Goal: Use online tool/utility: Utilize a website feature to perform a specific function

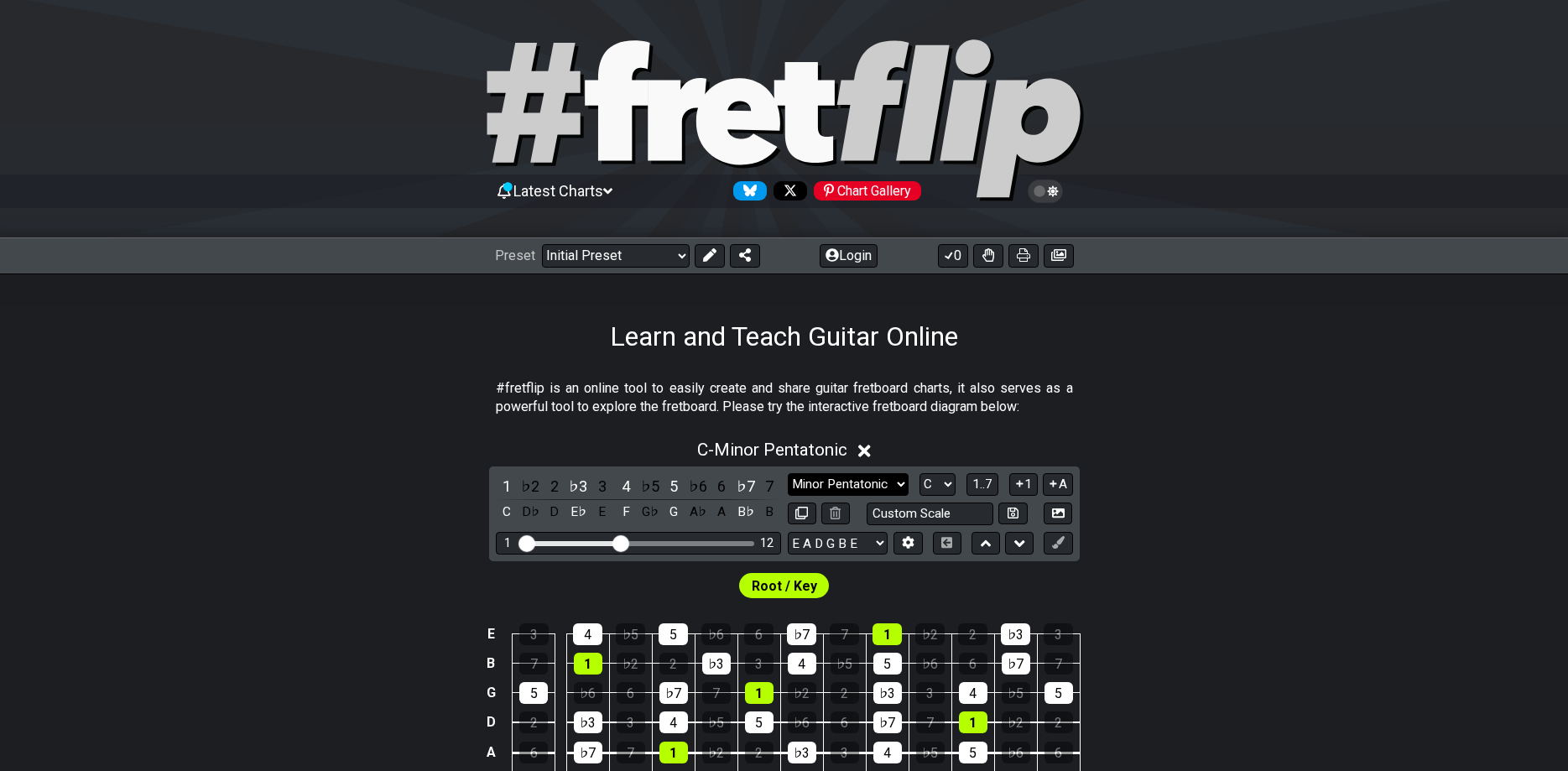
click at [788, 473] on select "Minor Pentatonic Click to edit Minor Pentatonic Major Pentatonic Minor Blues Ma…" at bounding box center [847, 484] width 121 height 23
click at [897, 547] on button at bounding box center [907, 543] width 29 height 23
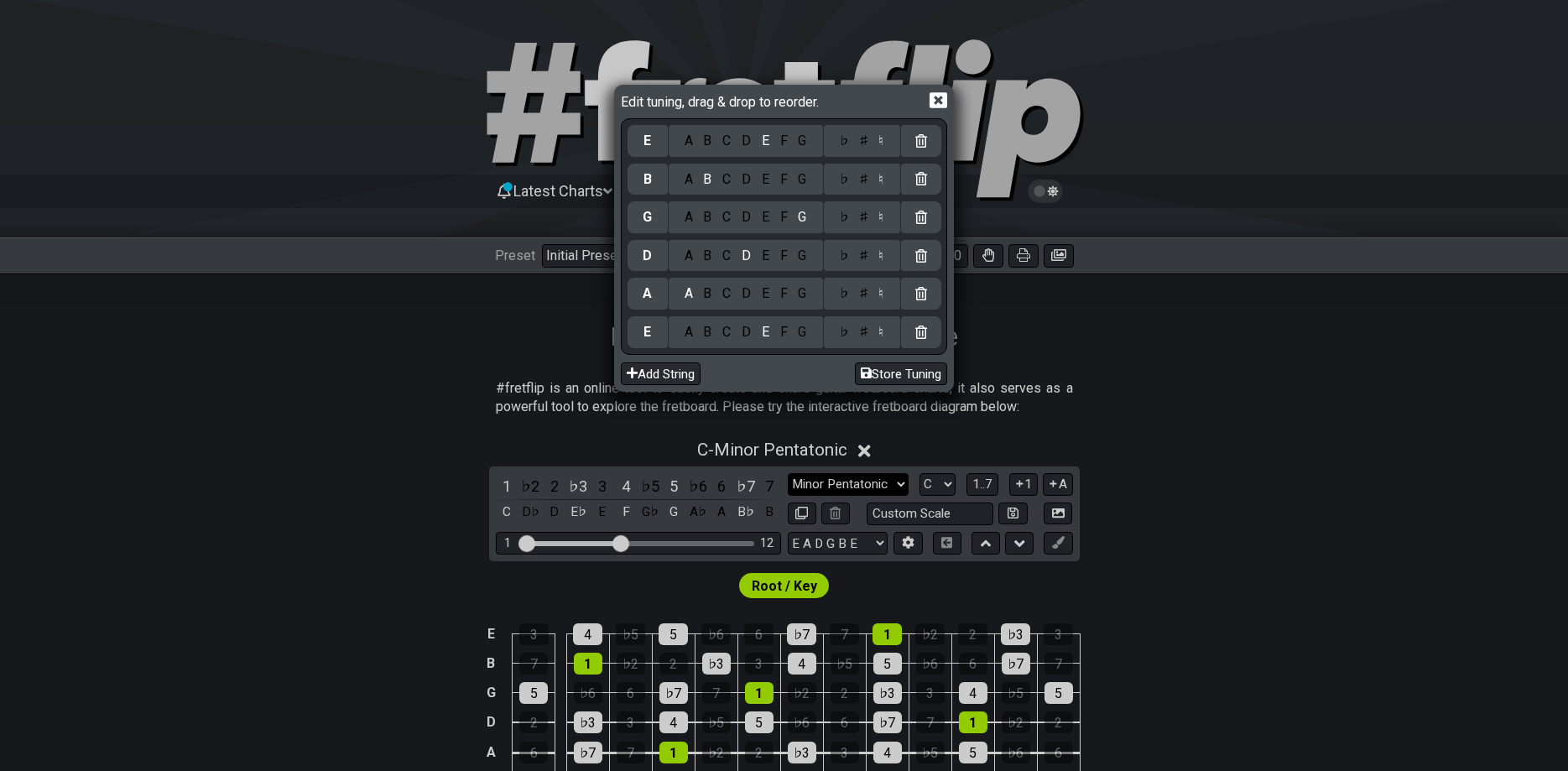
click at [897, 547] on div "Edit tuning, drag & drop to reorder. E A B C D E F G ♭ ♯ ♮ B A B C D E F G ♭ ♯ …" at bounding box center [784, 386] width 1568 height 771
click at [709, 328] on div "B" at bounding box center [708, 332] width 19 height 18
click at [775, 294] on div "E" at bounding box center [766, 293] width 18 height 18
click at [779, 295] on div "F" at bounding box center [784, 293] width 18 height 18
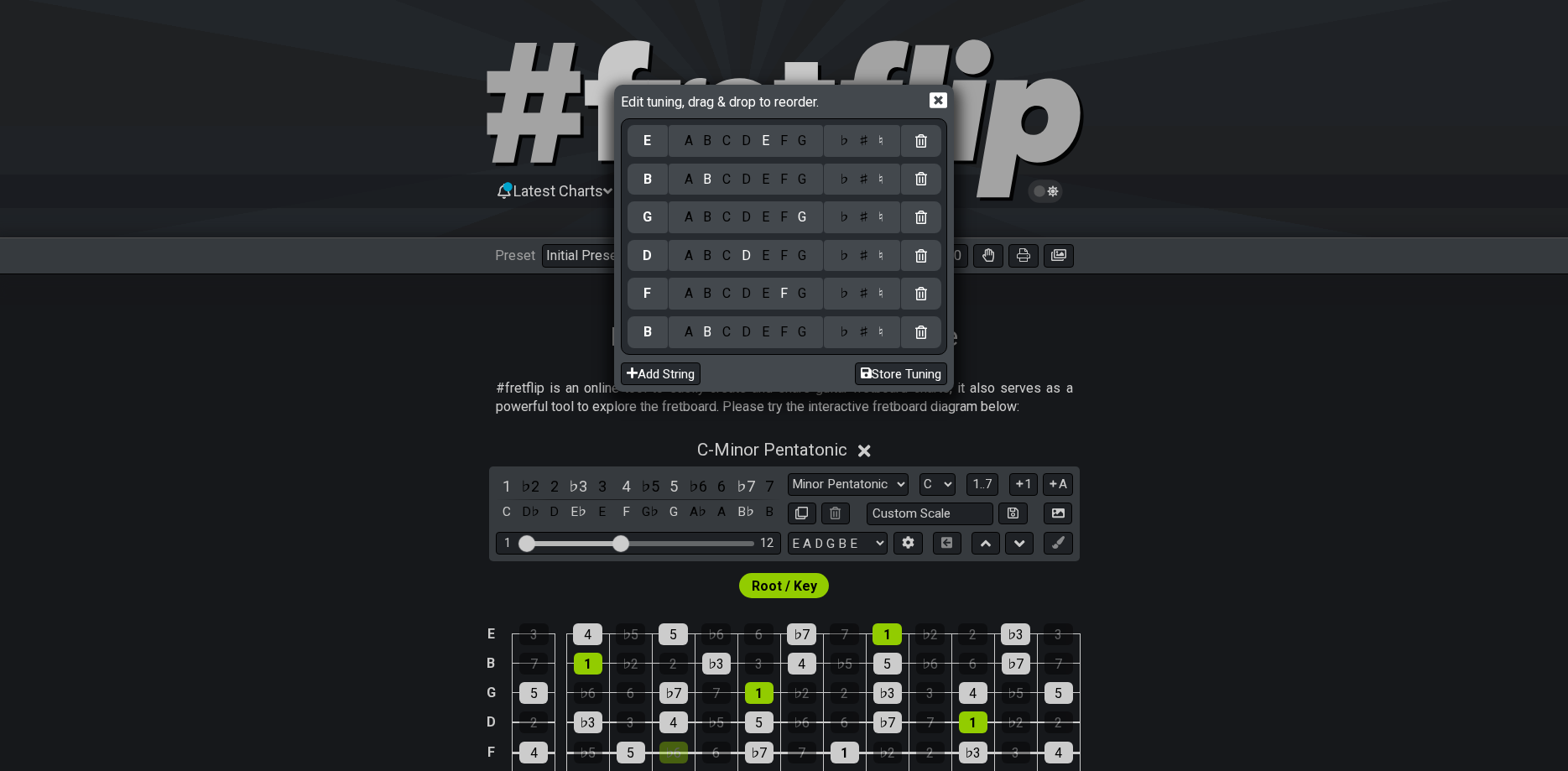
click at [866, 296] on div "♯" at bounding box center [863, 293] width 20 height 18
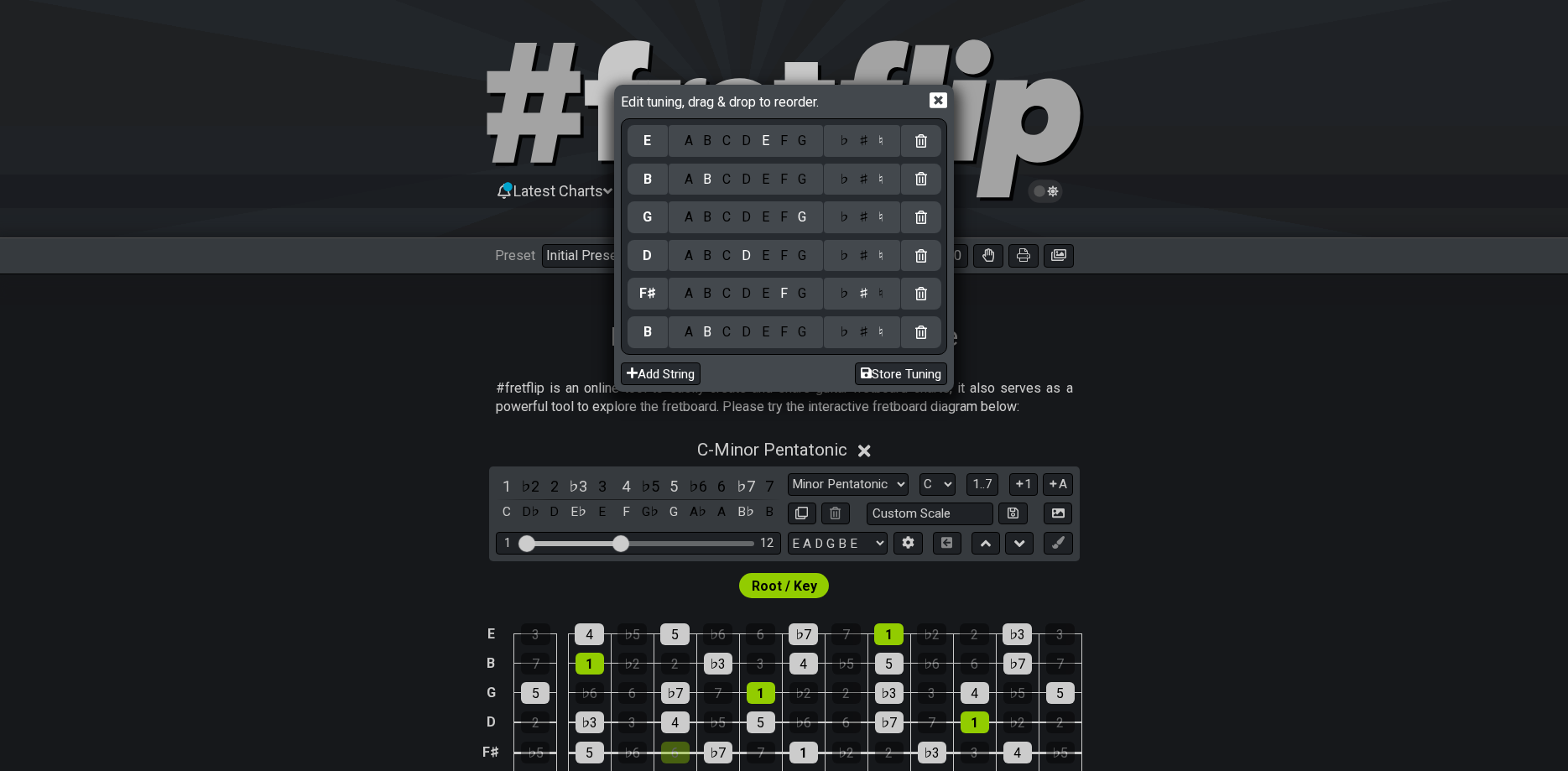
click at [709, 252] on div "B" at bounding box center [708, 256] width 19 height 18
click at [778, 215] on div "F" at bounding box center [784, 217] width 18 height 18
click at [767, 220] on div "E" at bounding box center [766, 217] width 18 height 18
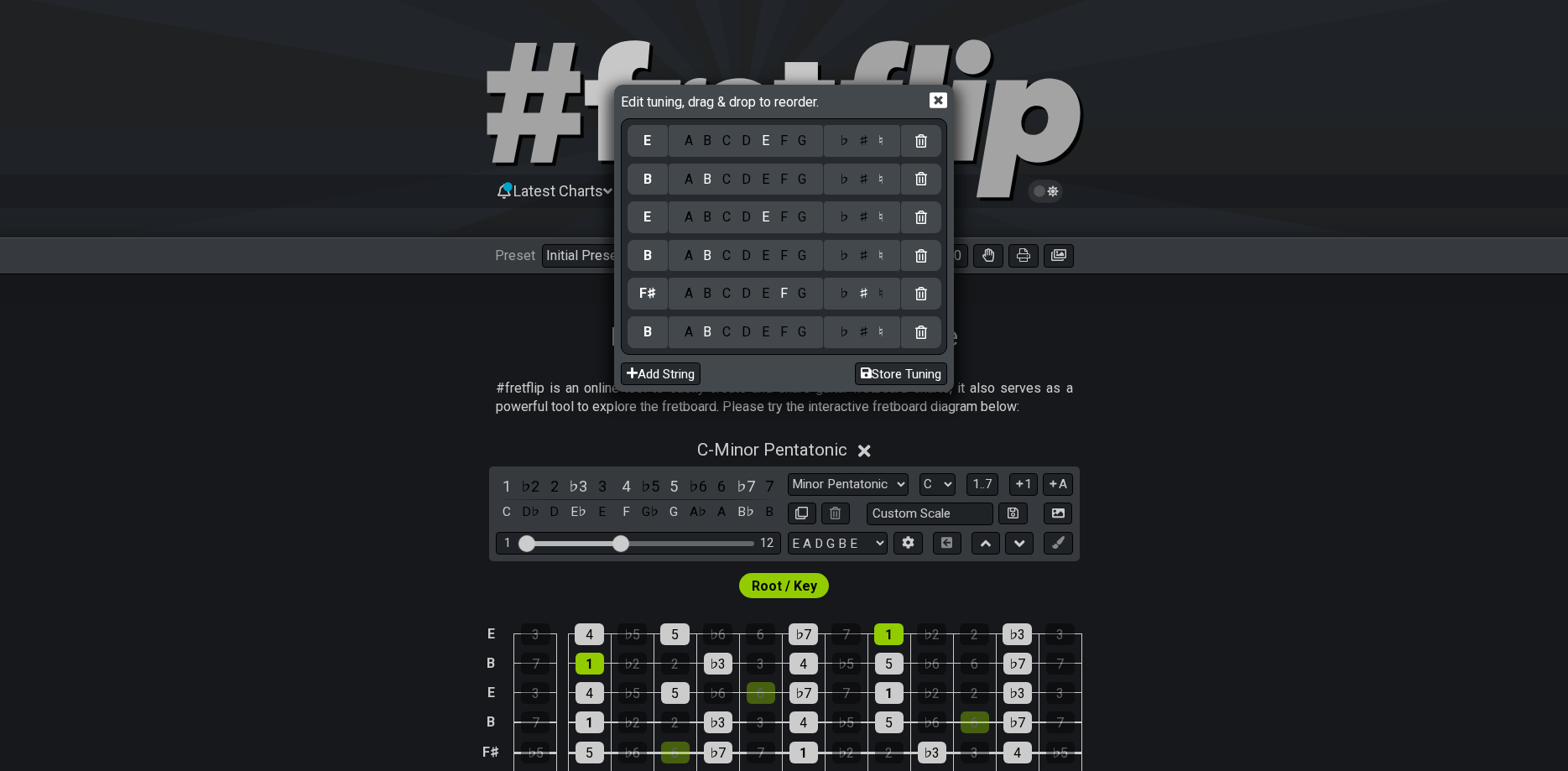
click at [803, 219] on div "G" at bounding box center [802, 217] width 19 height 18
click at [867, 219] on div "♯" at bounding box center [863, 217] width 20 height 18
click at [772, 217] on div "E" at bounding box center [766, 217] width 18 height 18
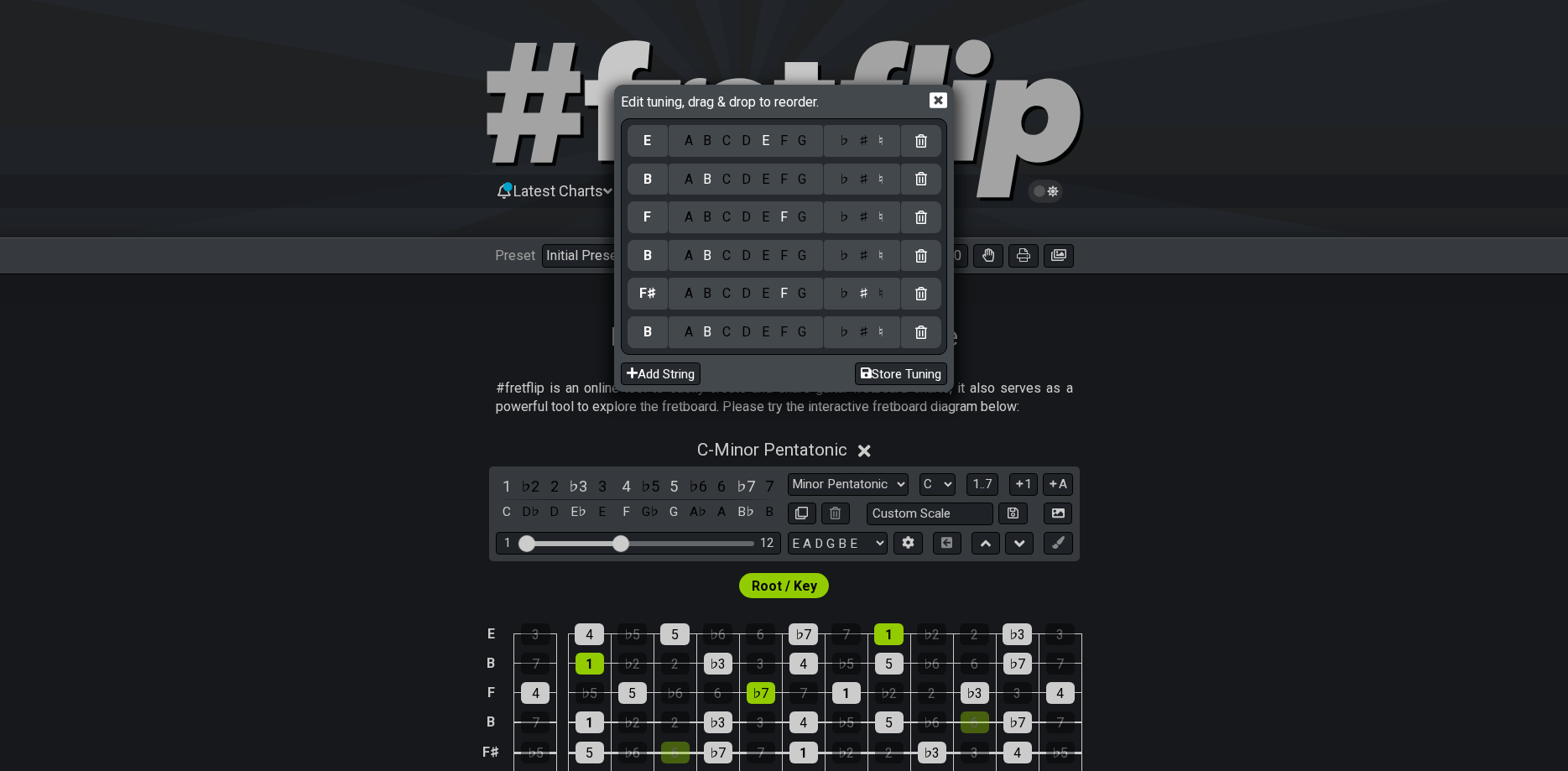
click at [758, 215] on div "E" at bounding box center [766, 217] width 18 height 18
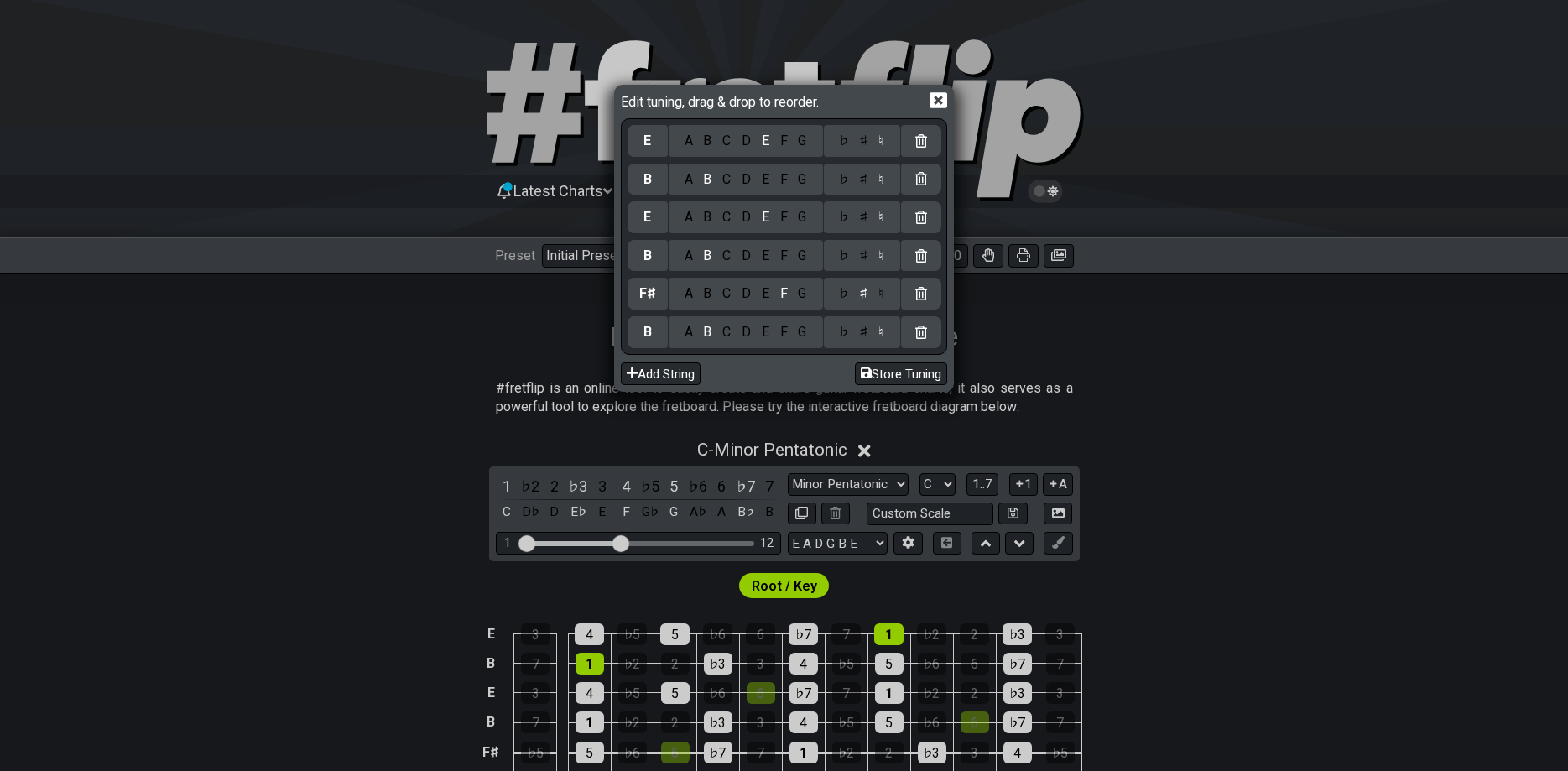
click at [799, 187] on div "G" at bounding box center [802, 179] width 19 height 18
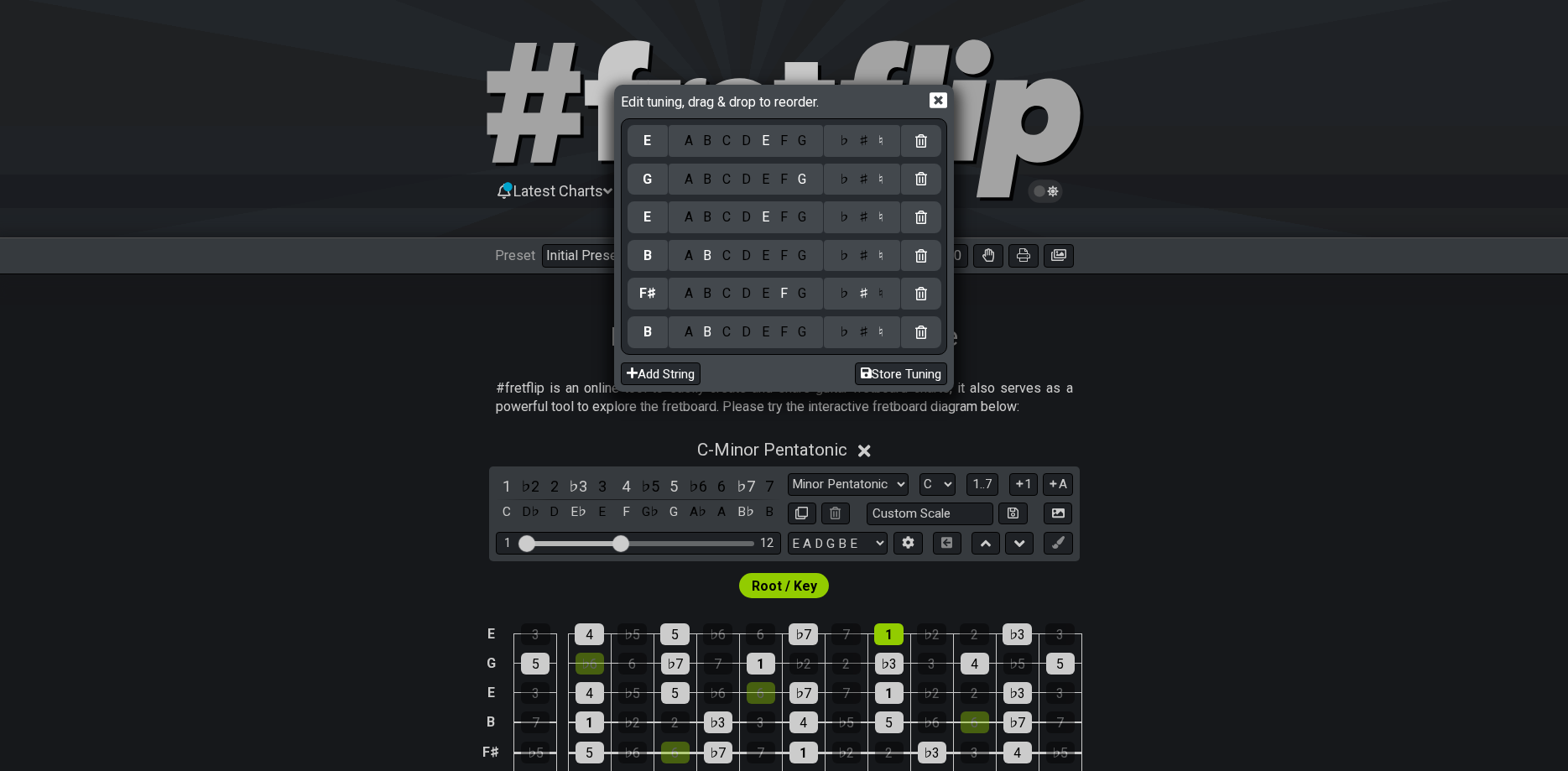
click at [860, 178] on div "♯" at bounding box center [863, 179] width 20 height 18
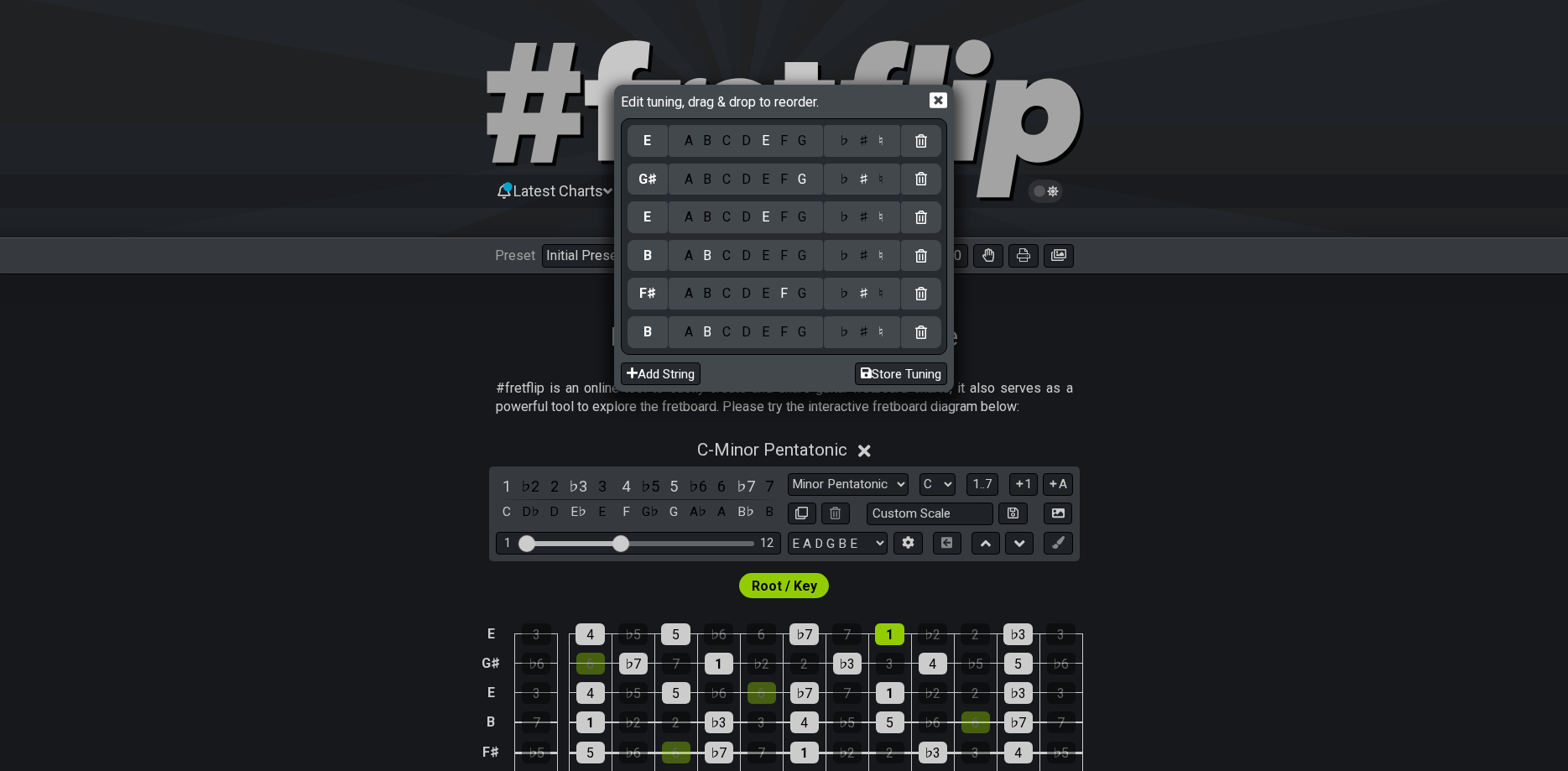
click at [721, 136] on div "C" at bounding box center [727, 141] width 19 height 18
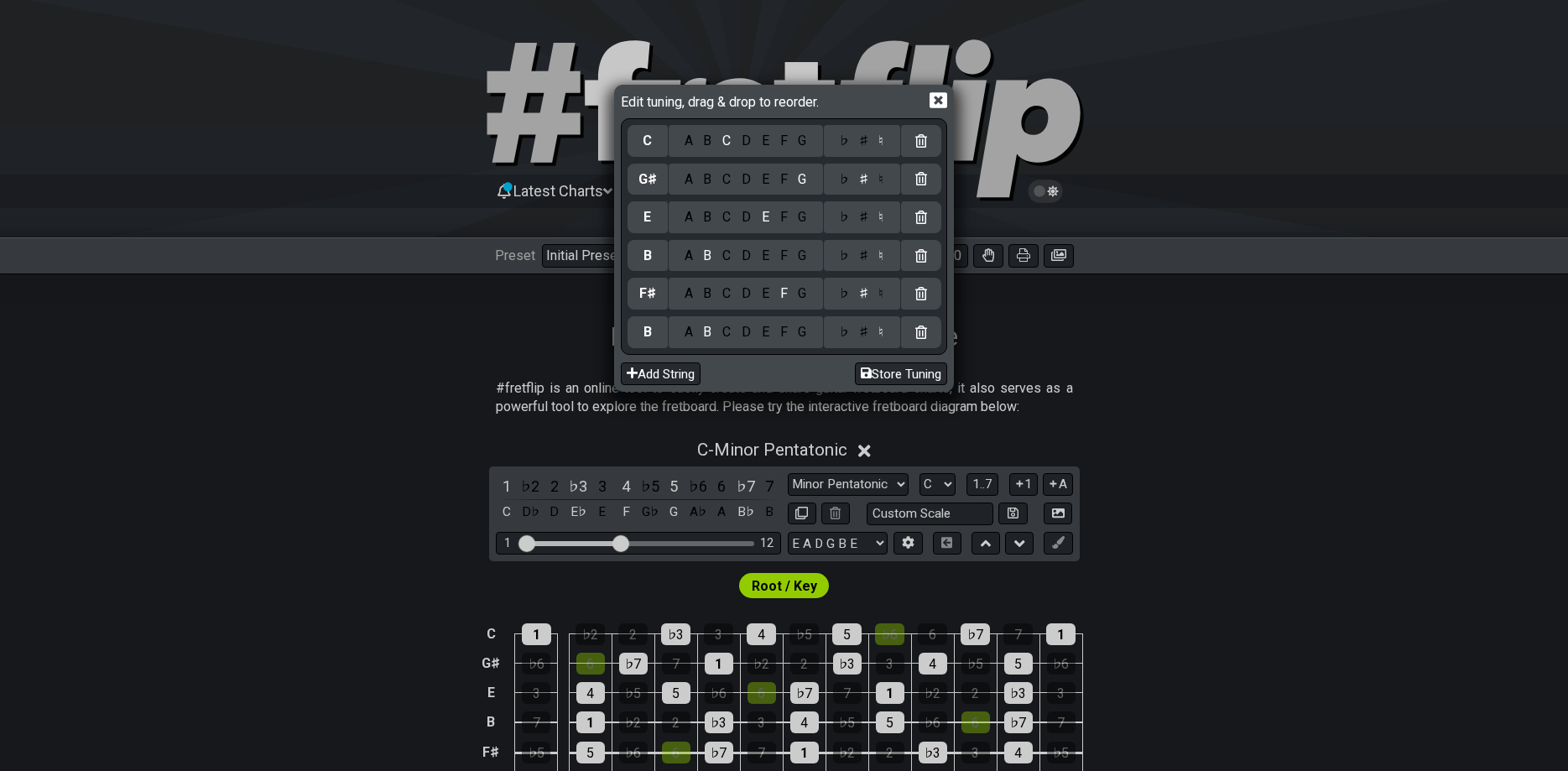
click at [870, 144] on div "♯" at bounding box center [863, 141] width 20 height 18
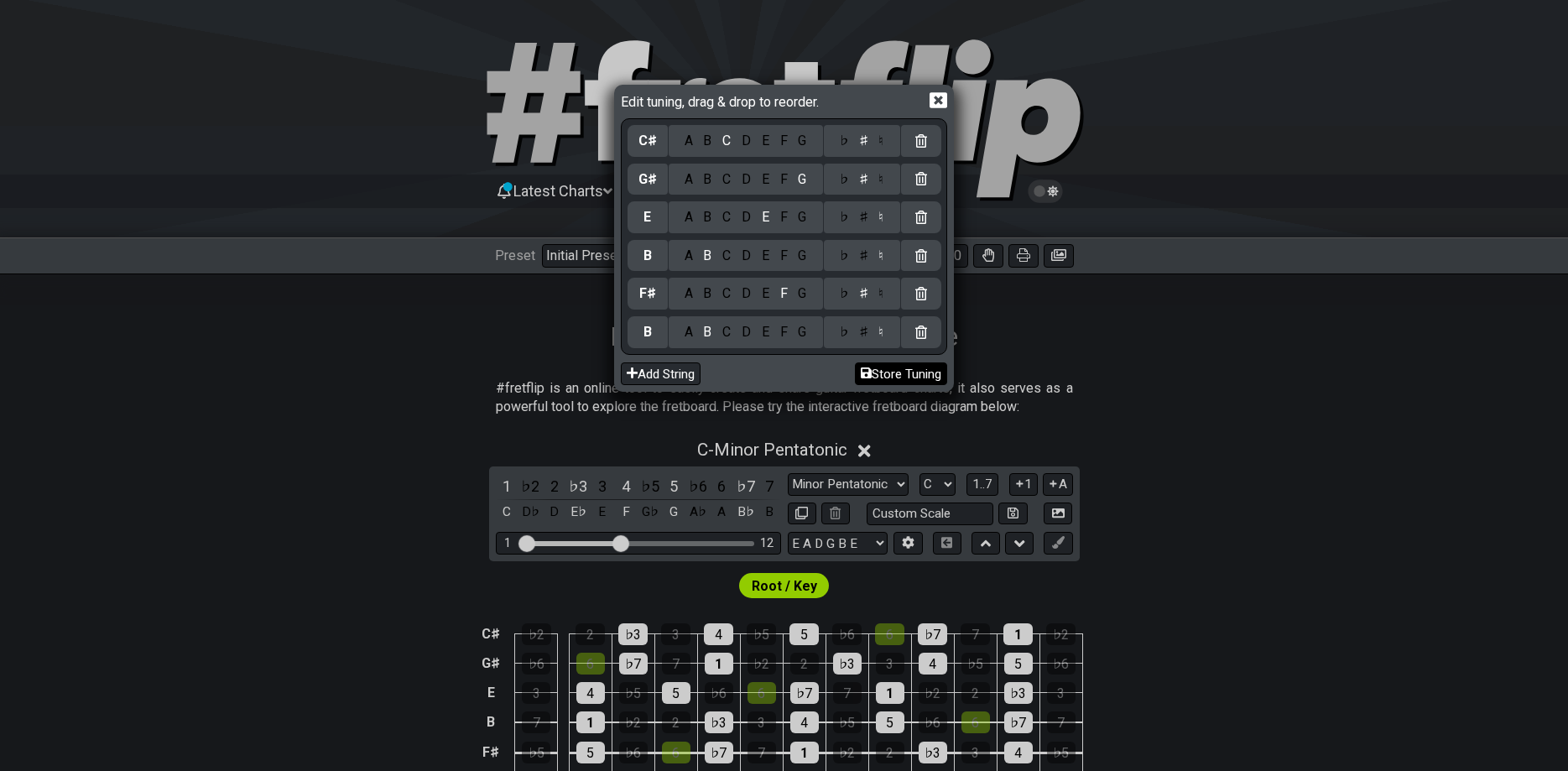
click at [889, 379] on button "Store Tuning" at bounding box center [901, 374] width 92 height 23
click at [943, 98] on icon at bounding box center [938, 100] width 17 height 16
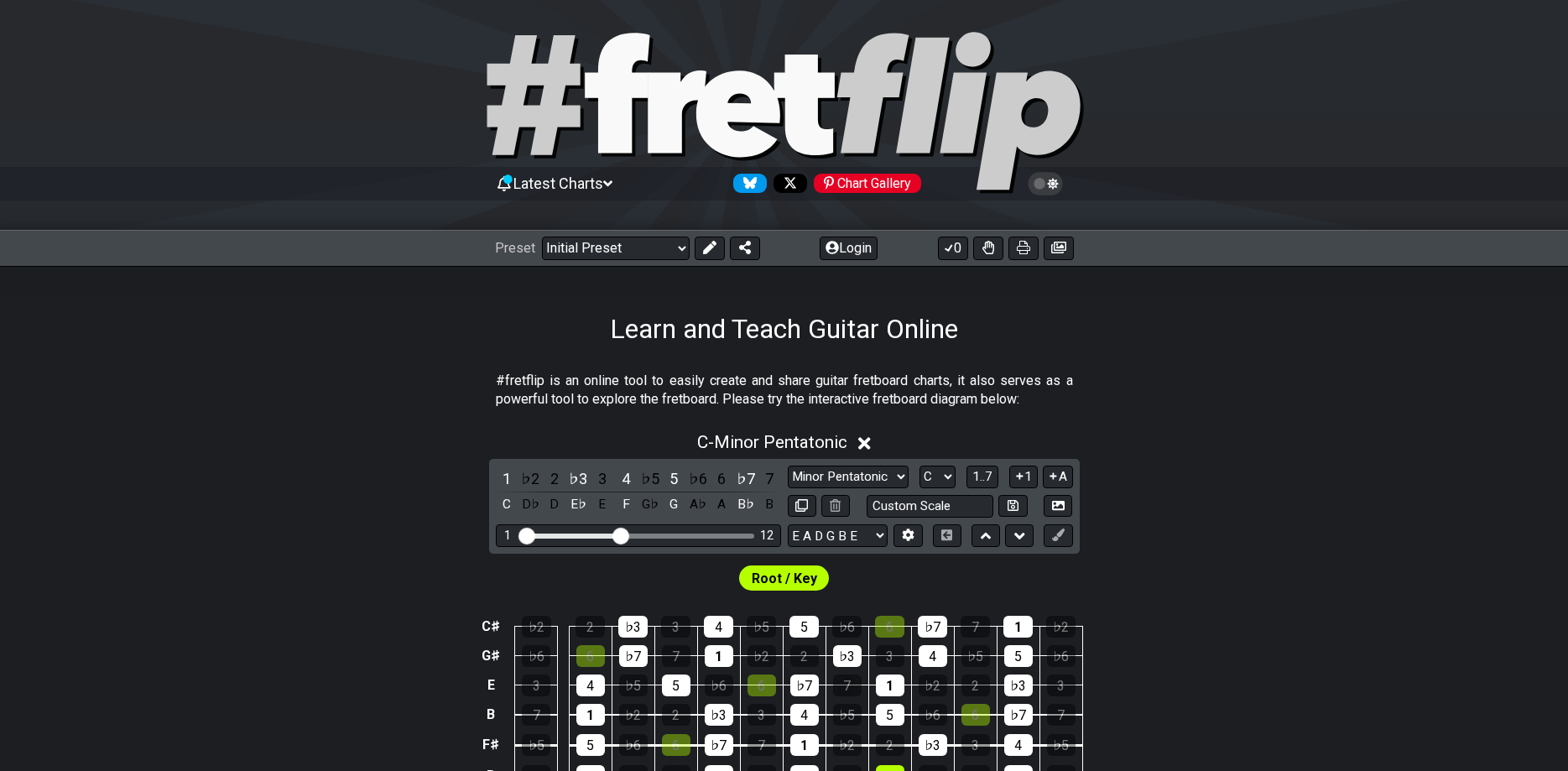
scroll to position [257, 0]
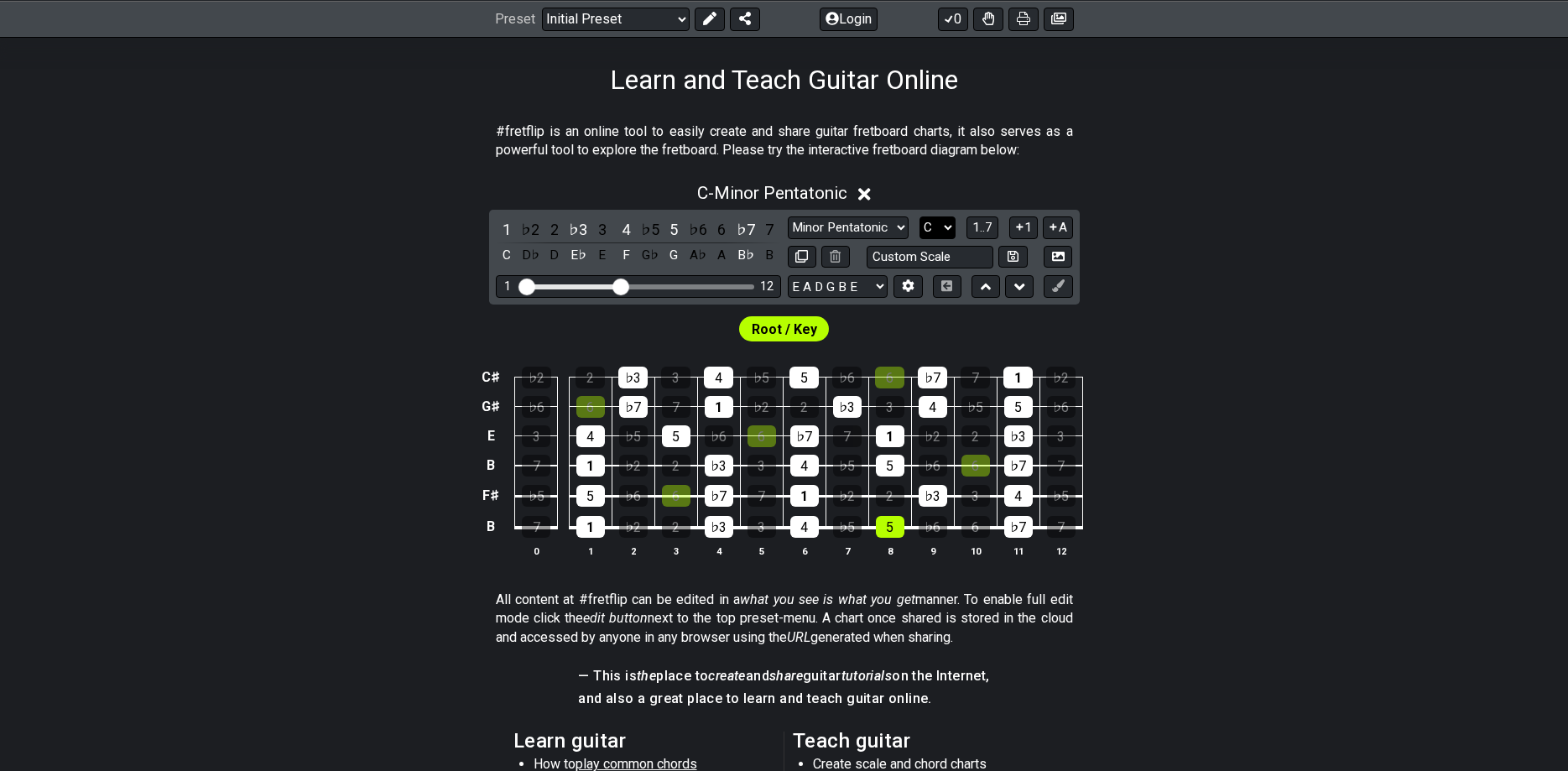
click at [919, 216] on select "A♭ A A♯ B♭ B C C♯ D♭ D D♯ E♭ E F F♯ G♭ G G♯" at bounding box center [937, 227] width 36 height 23
click option "F" at bounding box center [0, 0] width 0 height 0
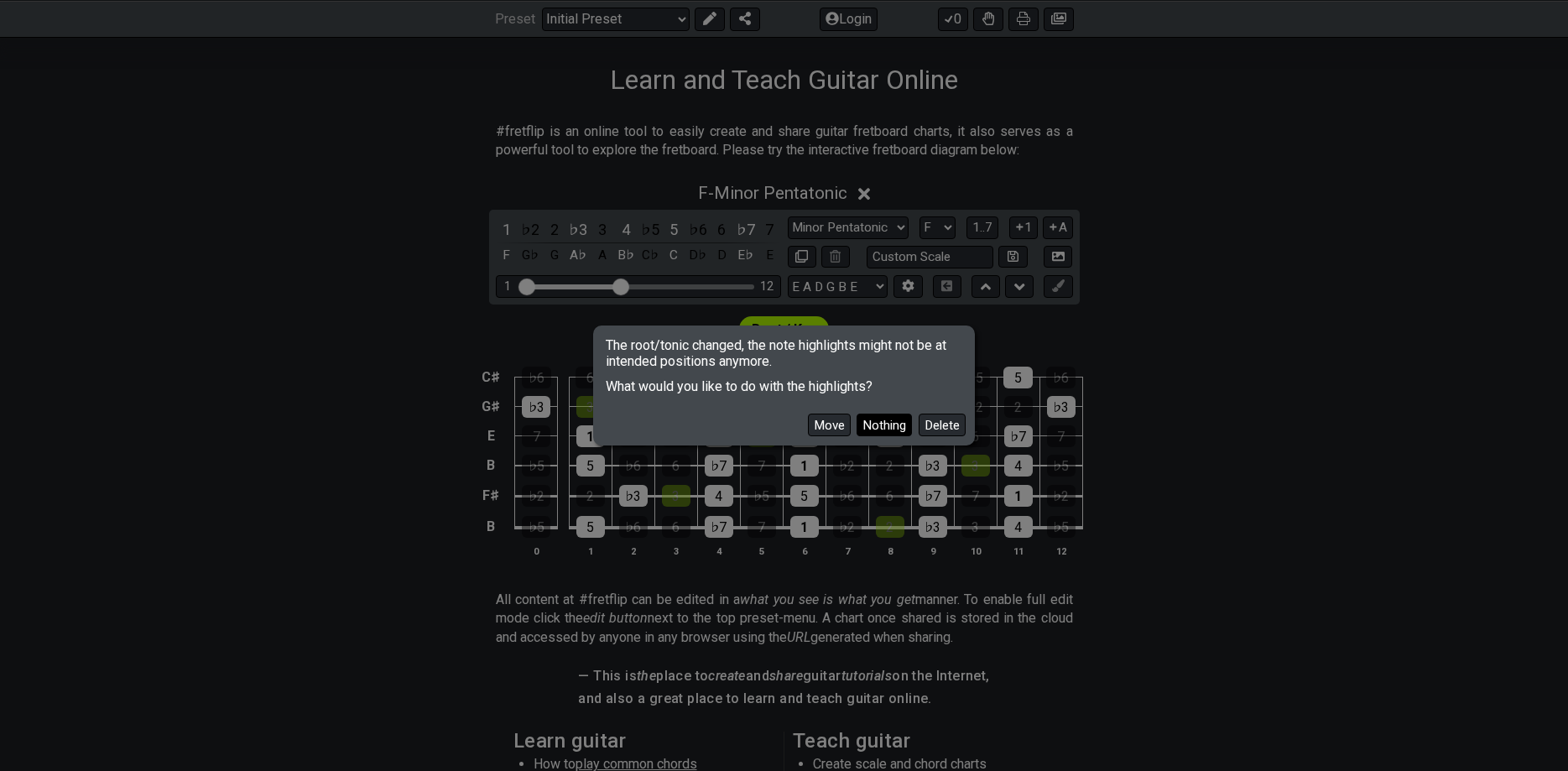
click at [895, 422] on button "Nothing" at bounding box center [884, 425] width 55 height 23
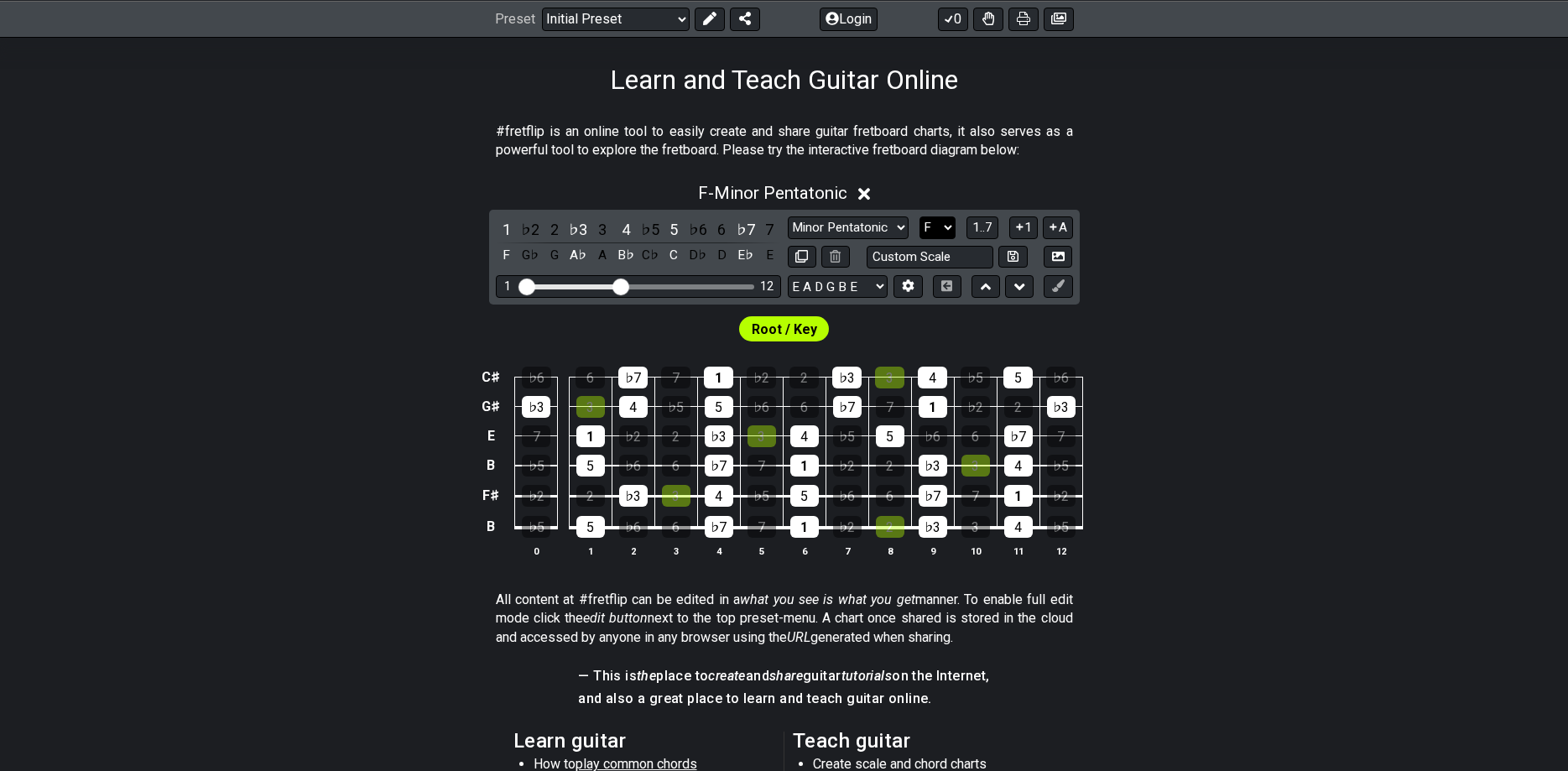
click at [919, 216] on select "A♭ A A♯ B♭ B C C♯ D♭ D D♯ E♭ E F F♯ G♭ G G♯" at bounding box center [937, 227] width 36 height 23
select select "F#"
click option "F♯" at bounding box center [0, 0] width 0 height 0
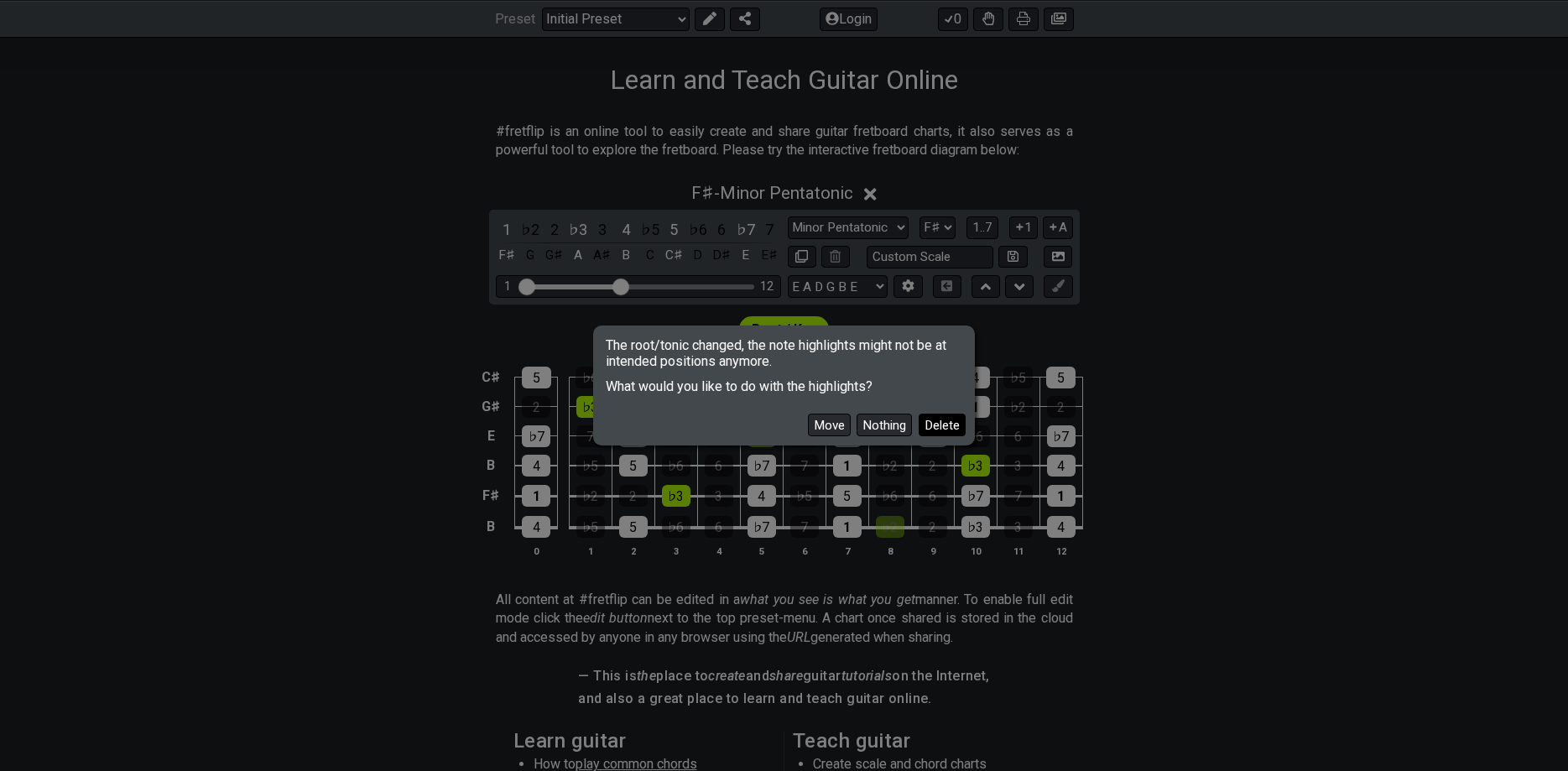
click at [941, 431] on button "Delete" at bounding box center [941, 425] width 47 height 23
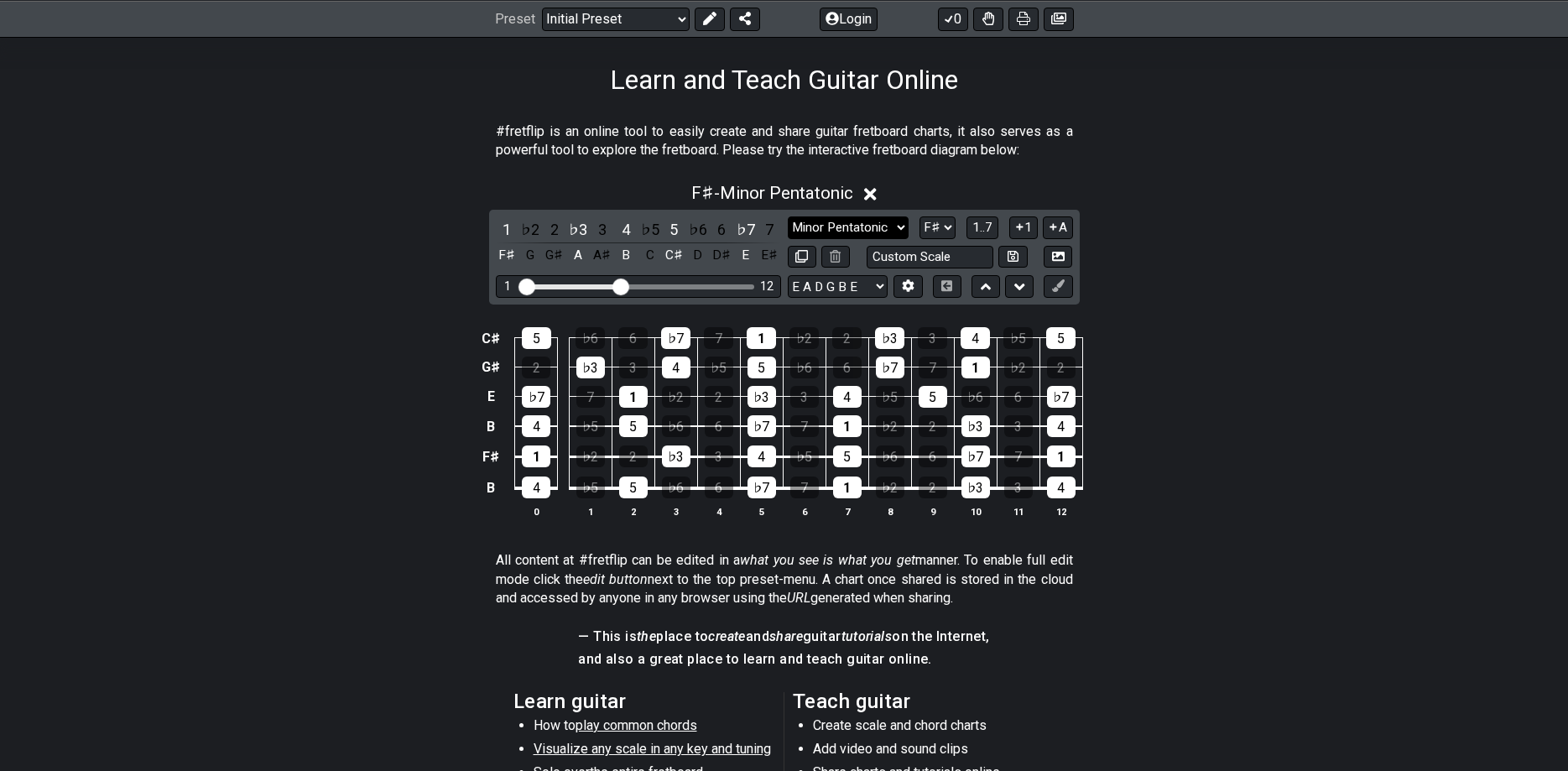
click at [788, 216] on select "Minor Pentatonic Click to edit Minor Pentatonic Major Pentatonic Minor Blues Ma…" at bounding box center [847, 227] width 121 height 23
select select "Melodic Minor"
click option "Melodic Minor" at bounding box center [0, 0] width 0 height 0
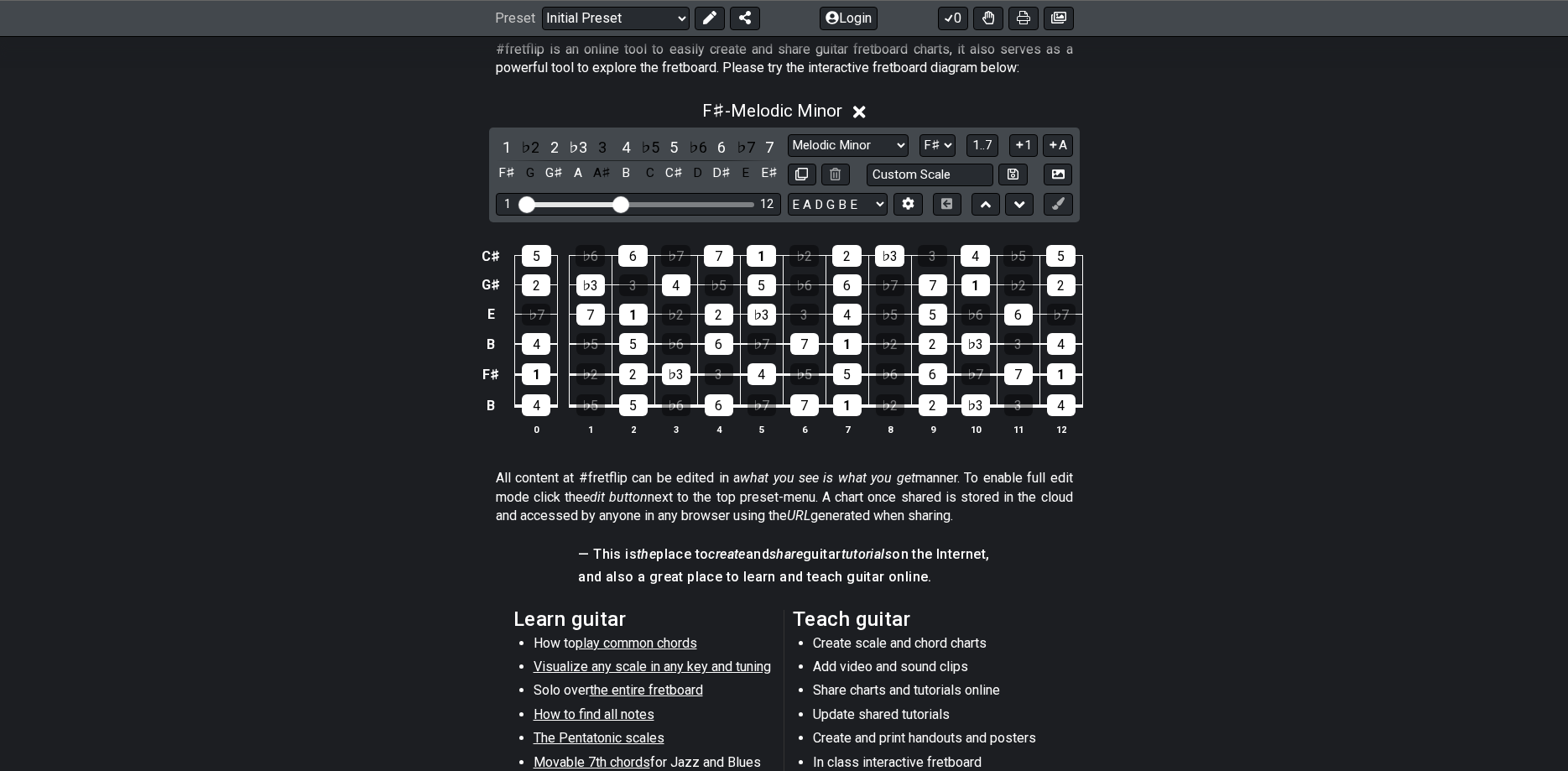
scroll to position [342, 0]
